Goal: Find specific page/section: Find specific page/section

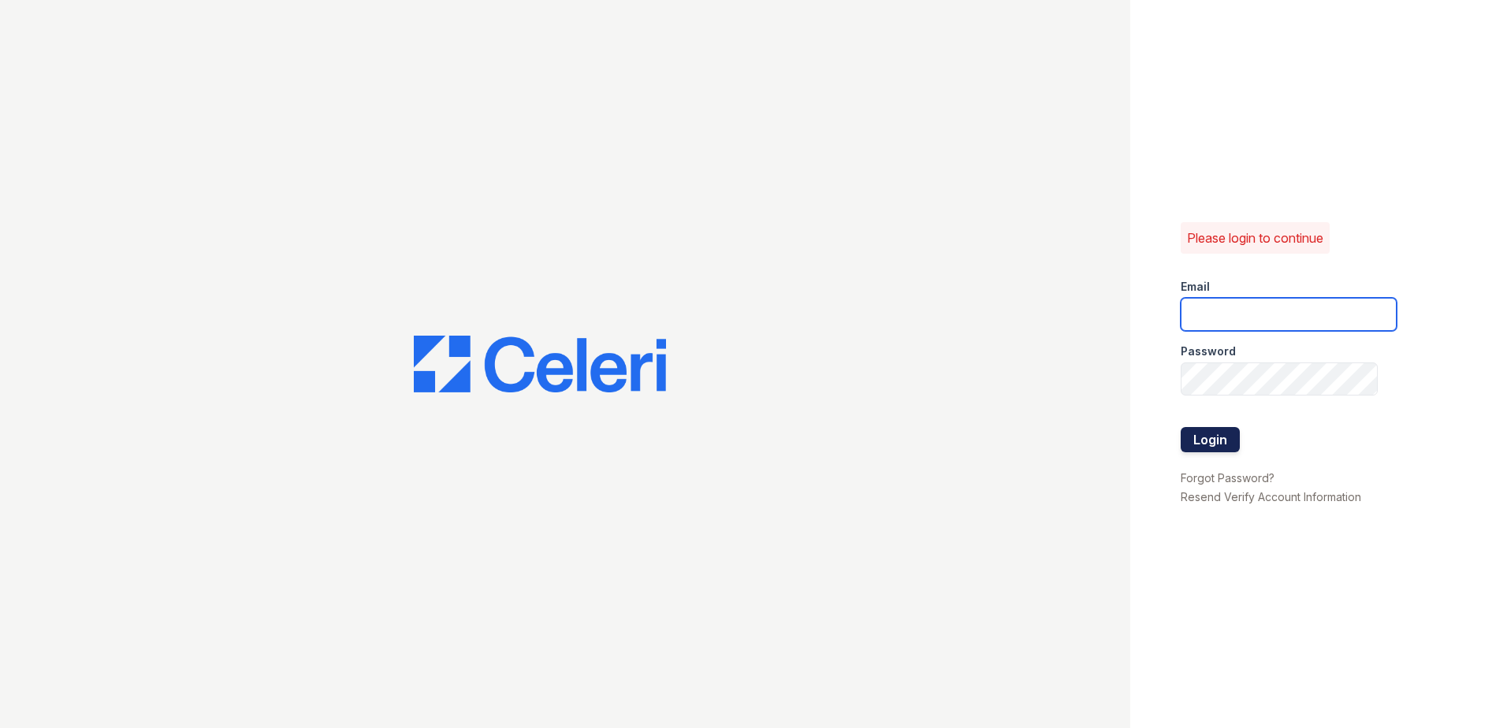
type input "[EMAIL_ADDRESS][DOMAIN_NAME]"
click at [1225, 433] on button "Login" at bounding box center [1210, 439] width 59 height 25
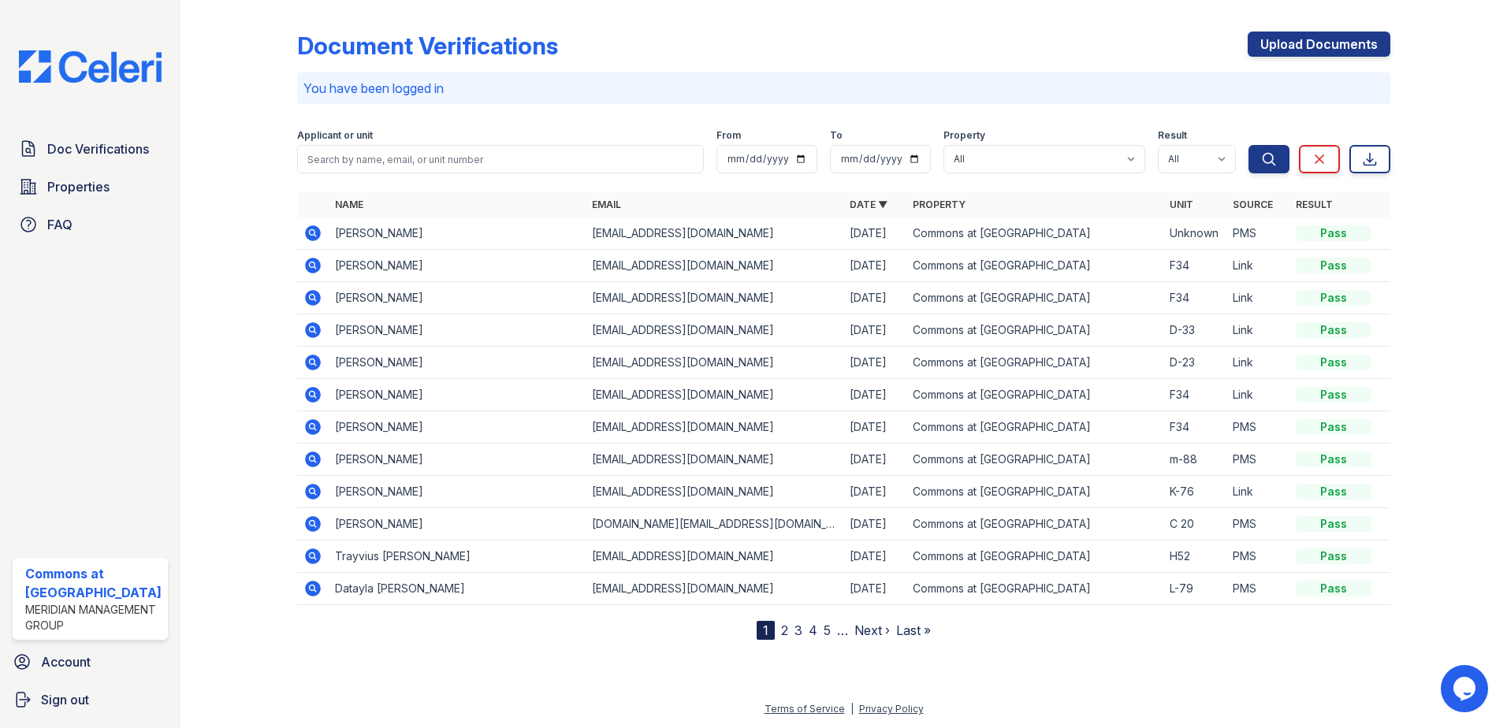
click at [784, 634] on link "2" at bounding box center [784, 631] width 7 height 16
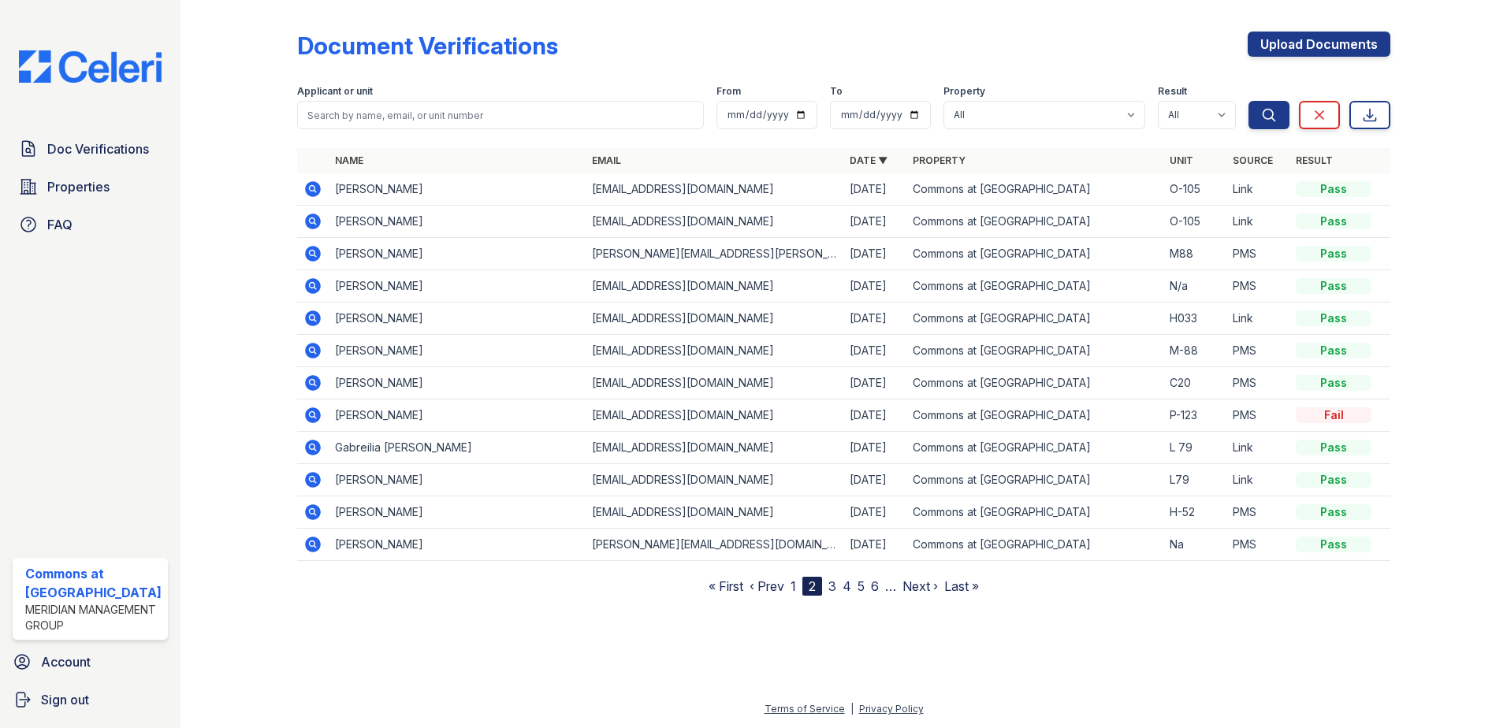
click at [793, 580] on link "1" at bounding box center [793, 586] width 6 height 16
